Goal: Transaction & Acquisition: Purchase product/service

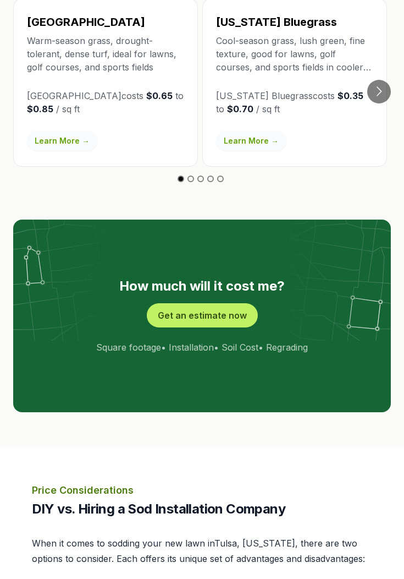
scroll to position [1975, 0]
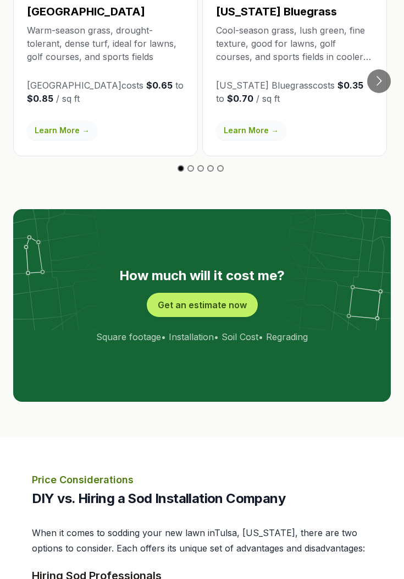
click at [174, 293] on button "Get an estimate now" at bounding box center [202, 305] width 111 height 24
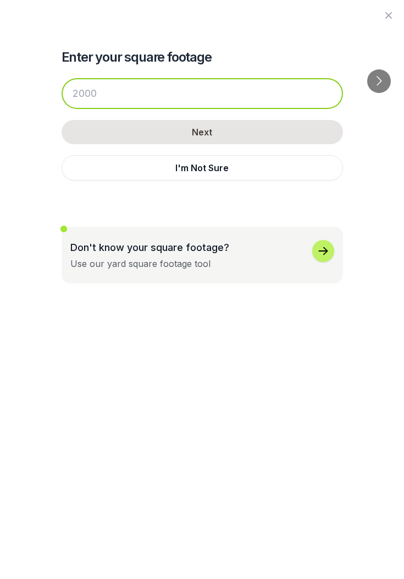
click at [88, 96] on input "number" at bounding box center [203, 93] width 282 height 31
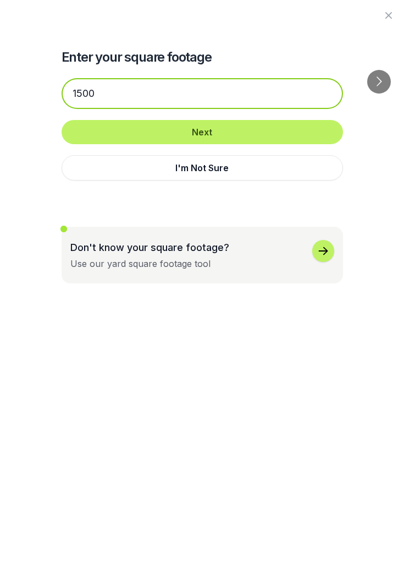
type input "1500"
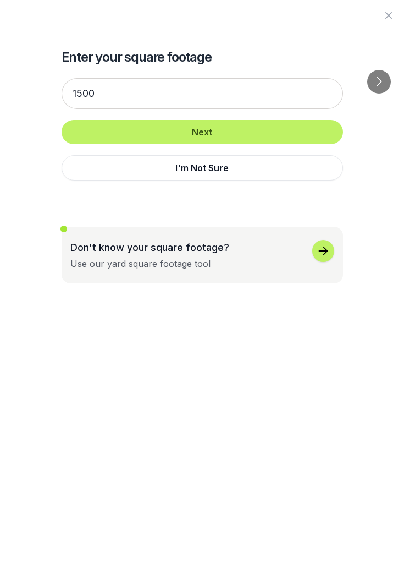
click at [78, 134] on button "Next" at bounding box center [203, 132] width 282 height 24
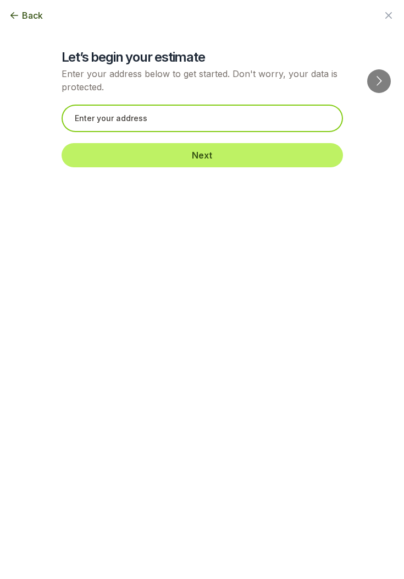
click at [86, 122] on input "text" at bounding box center [203, 119] width 282 height 28
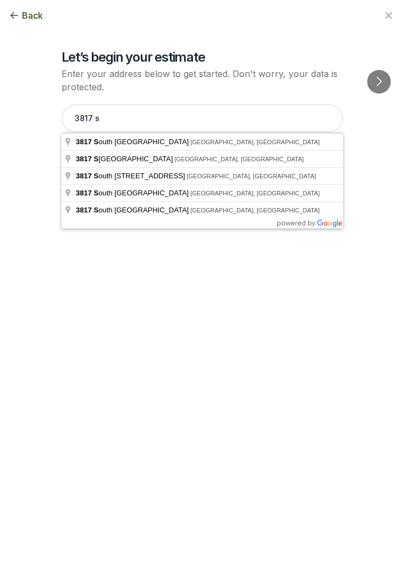
type input "[STREET_ADDRESS]"
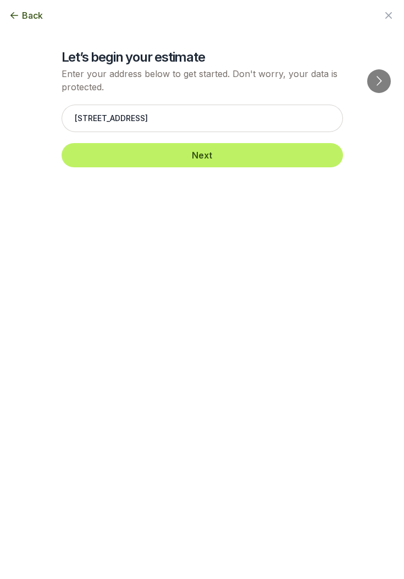
click at [86, 157] on button "Next" at bounding box center [203, 155] width 282 height 24
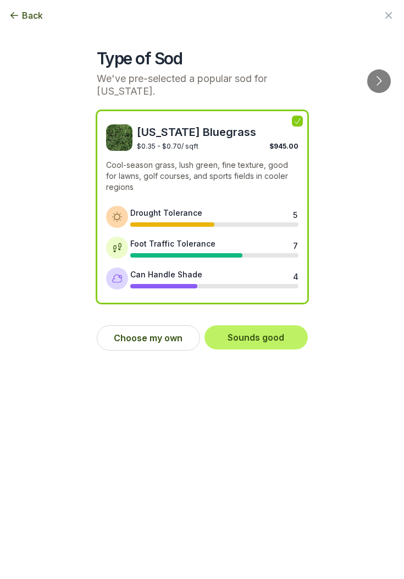
click at [140, 336] on button "Choose my own" at bounding box center [148, 337] width 103 height 25
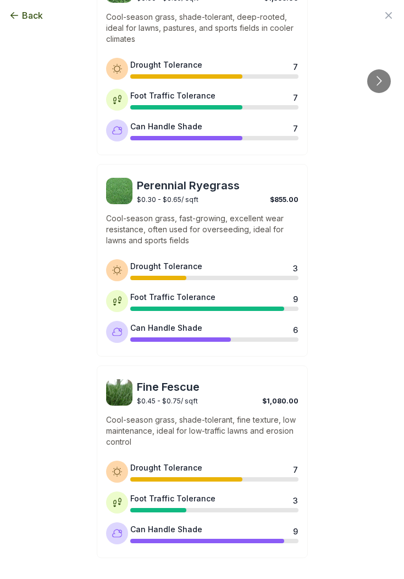
scroll to position [730, 0]
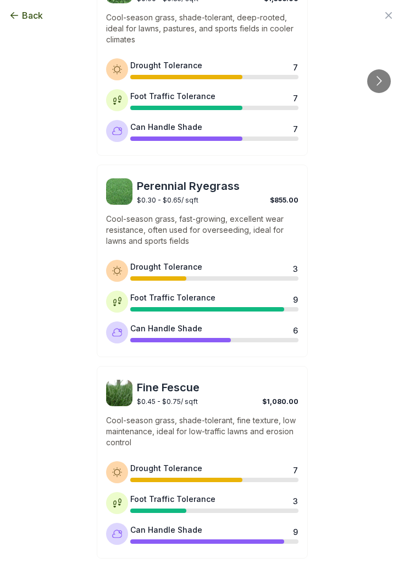
click at [138, 208] on div "Perennial Ryegrass $0.30 - $0.65 / sqft $855.00 Cool-season grass, fast-growing…" at bounding box center [202, 261] width 211 height 193
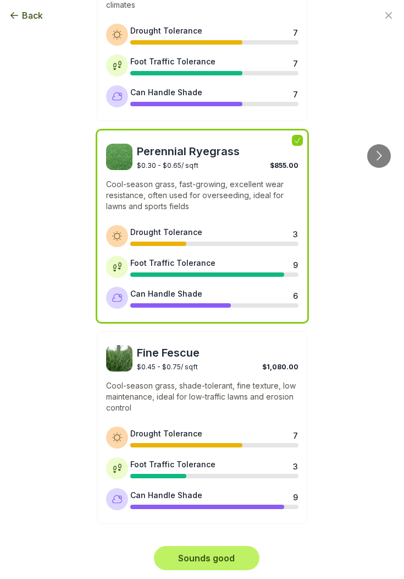
scroll to position [764, 0]
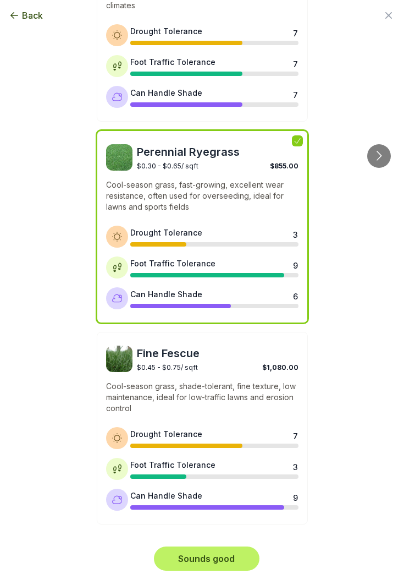
click at [221, 560] on button "Sounds good" at bounding box center [207, 558] width 106 height 24
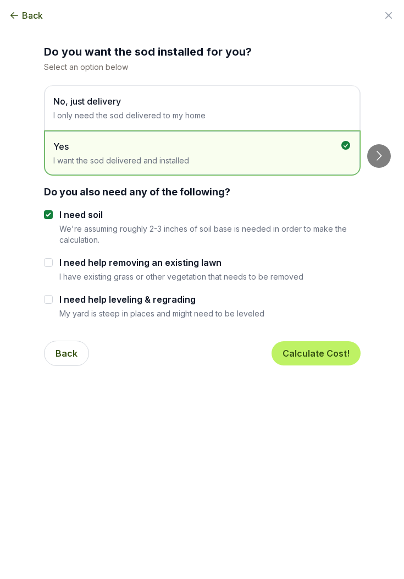
click at [52, 261] on input "I need help removing an existing lawn" at bounding box center [48, 262] width 9 height 9
checkbox input "true"
click at [327, 354] on button "Calculate Cost!" at bounding box center [316, 353] width 89 height 24
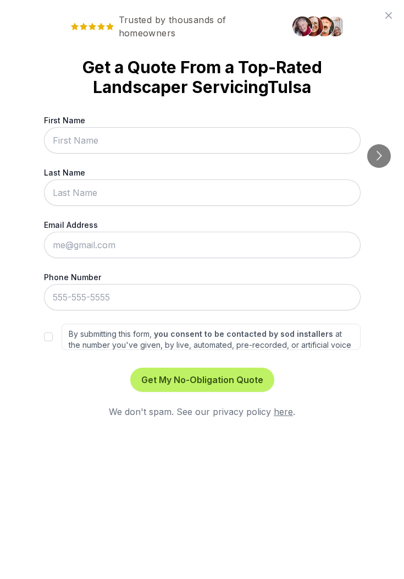
click at [245, 379] on button "Get My No-Obligation Quote" at bounding box center [202, 380] width 144 height 24
click at [293, 486] on div "Trusted by thousands of homeowners Get a Quote From a Top-Rated Landscaper Serv…" at bounding box center [202, 289] width 404 height 579
click at [390, 14] on icon at bounding box center [388, 15] width 13 height 13
